Goal: Task Accomplishment & Management: Manage account settings

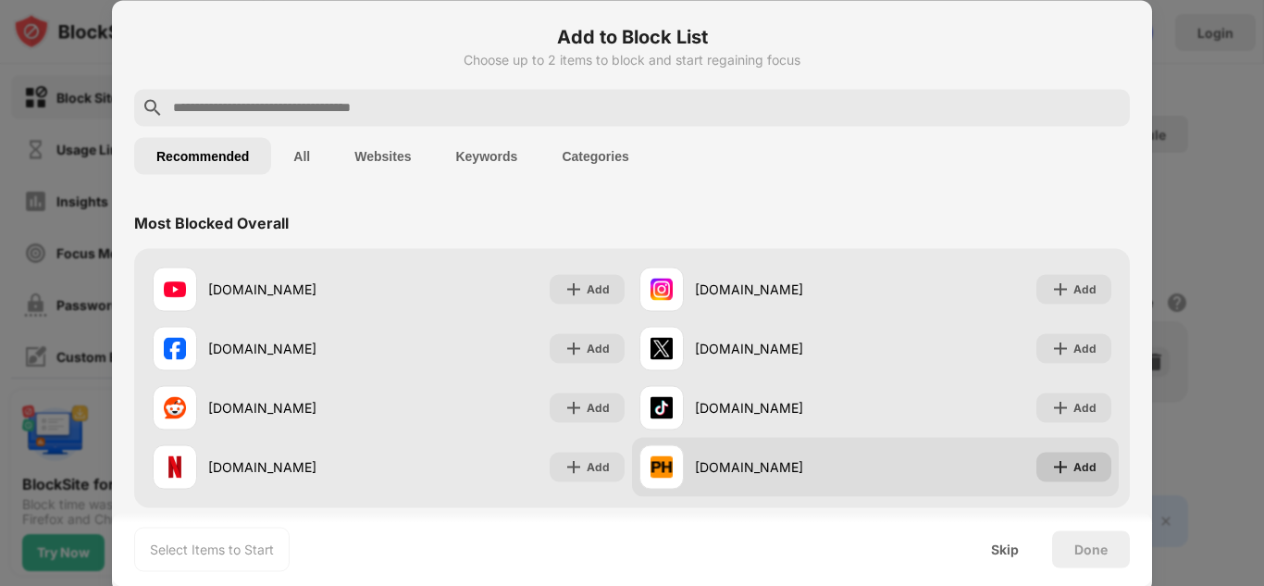
click at [1051, 468] on img at bounding box center [1060, 466] width 19 height 19
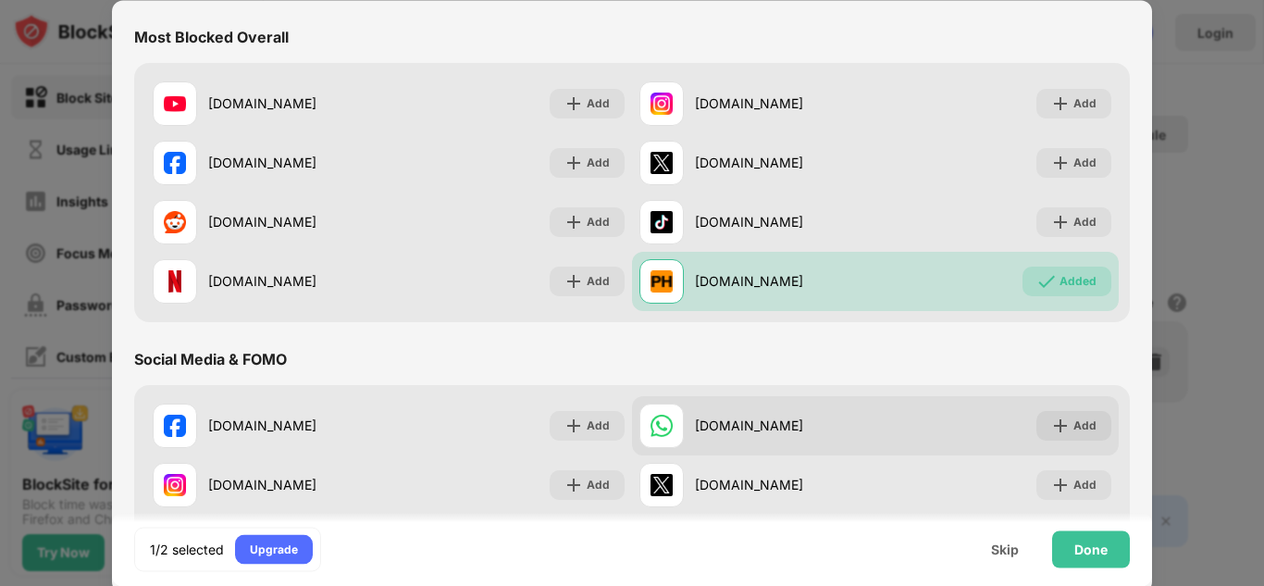
scroll to position [370, 0]
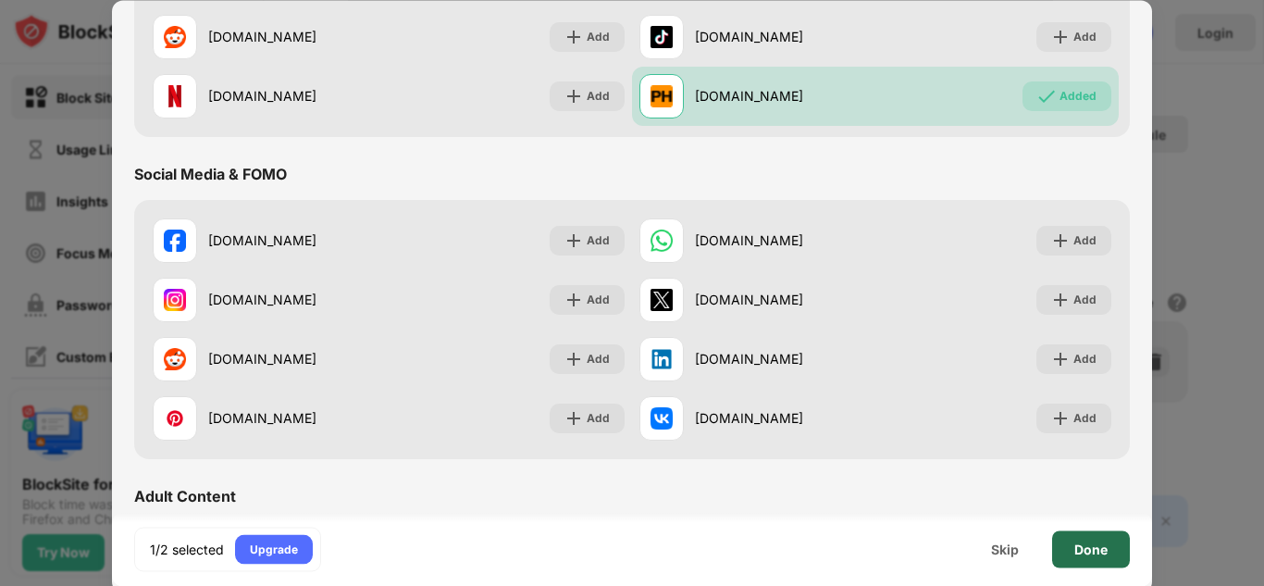
click at [1074, 536] on div "Done" at bounding box center [1091, 548] width 78 height 37
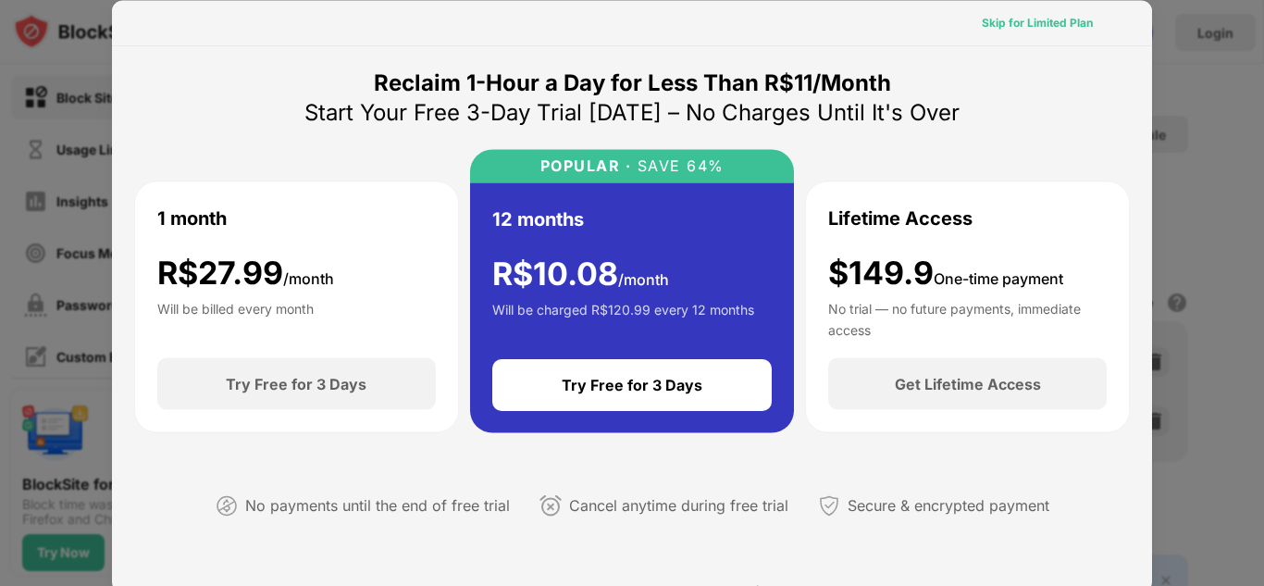
click at [1003, 32] on div "Skip for Limited Plan" at bounding box center [1037, 22] width 141 height 30
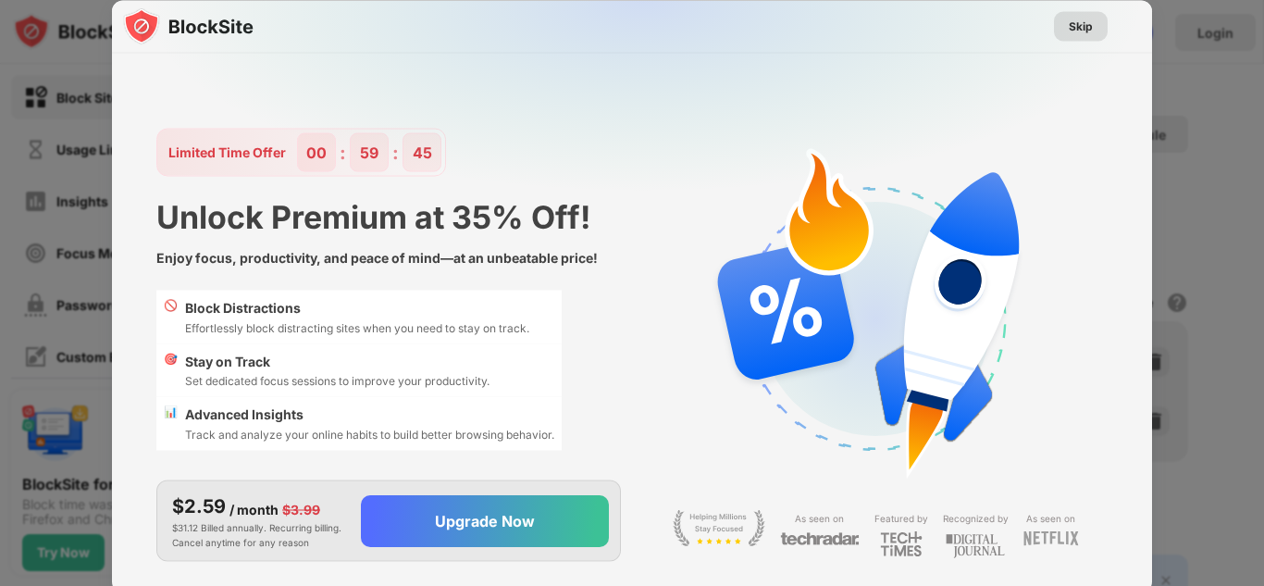
click at [1074, 31] on div "Skip" at bounding box center [1081, 26] width 24 height 19
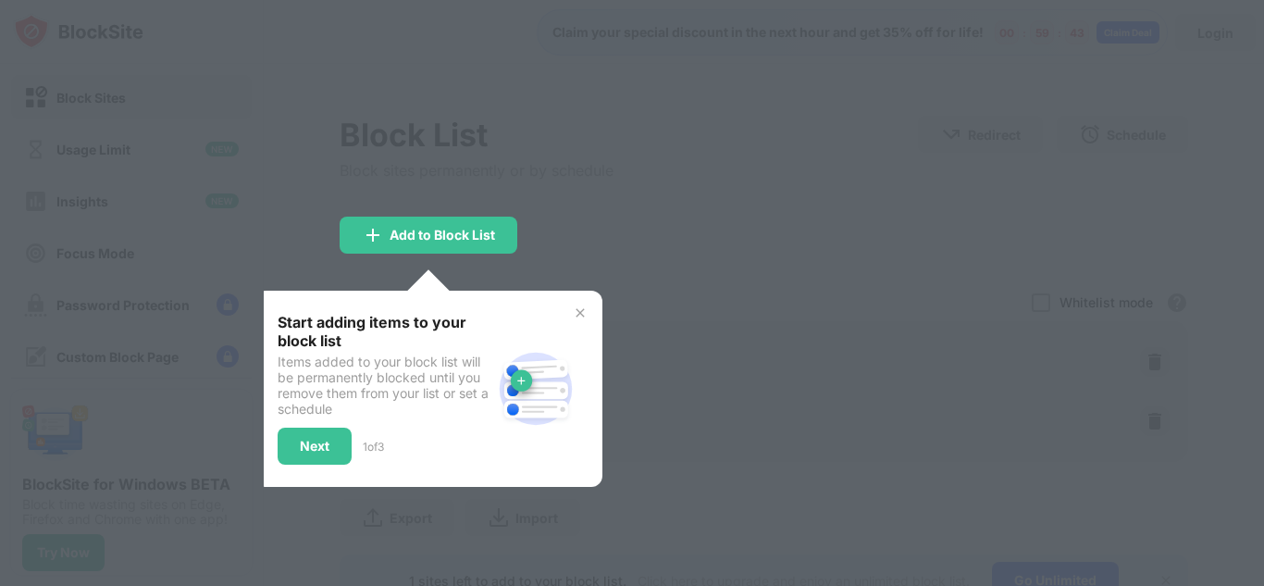
click at [585, 306] on img at bounding box center [580, 312] width 15 height 15
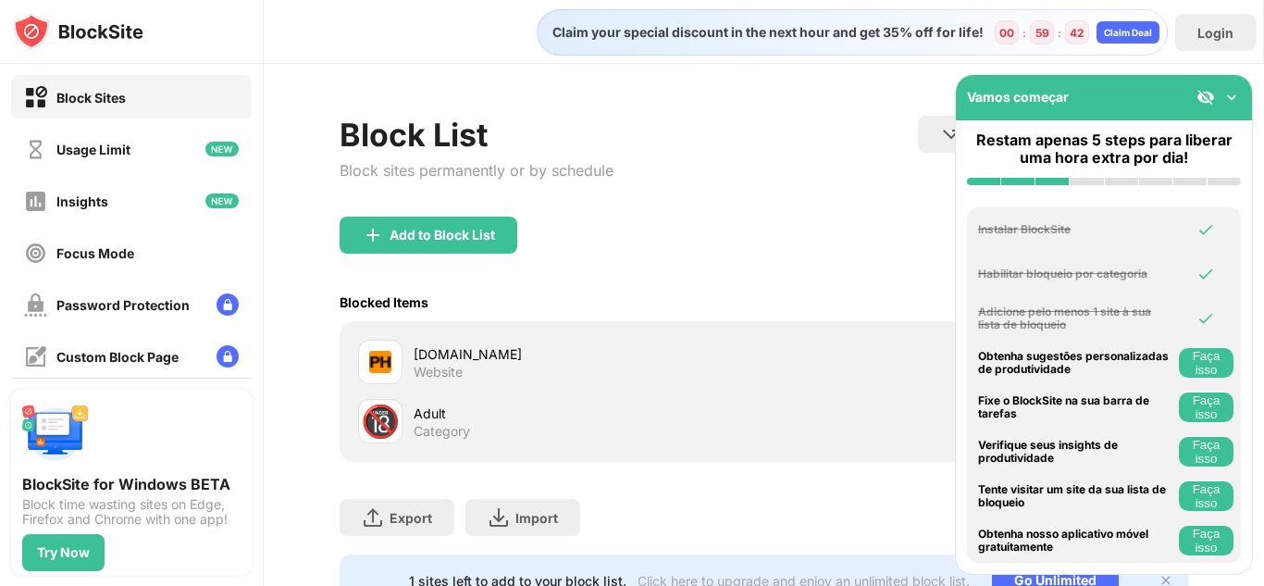
click at [662, 423] on div "Adult Category" at bounding box center [589, 421] width 351 height 36
click at [757, 469] on div "Export Export Files (for websites items only) Import Import Files (for websites…" at bounding box center [764, 508] width 849 height 93
click at [1225, 101] on img at bounding box center [1231, 97] width 19 height 19
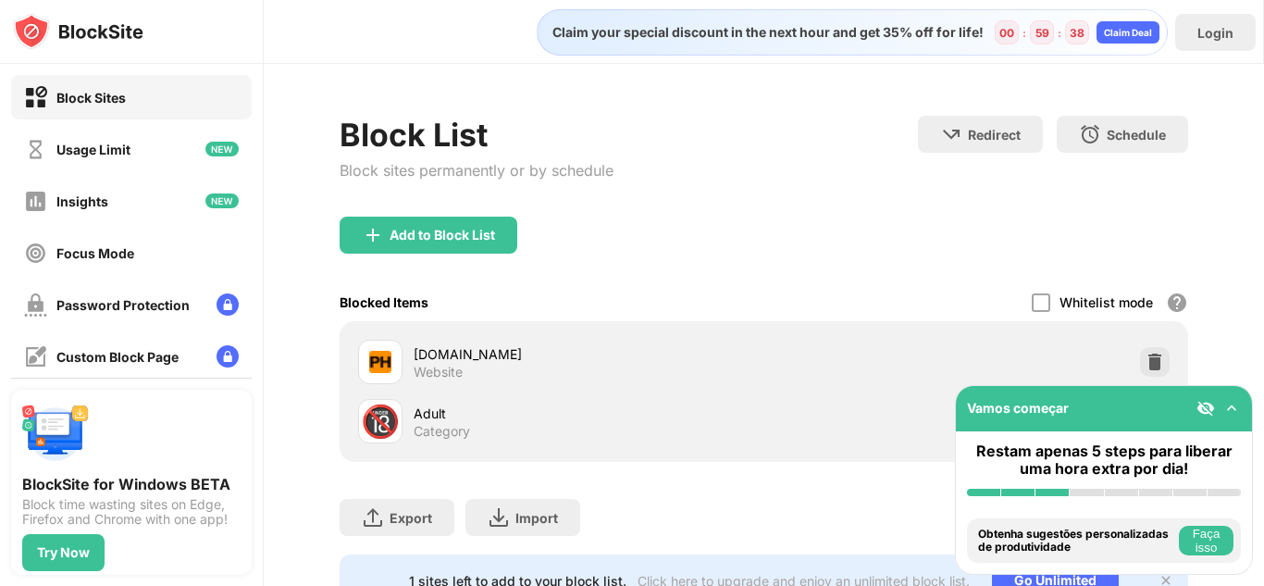
scroll to position [86, 0]
